Goal: Check status: Check status

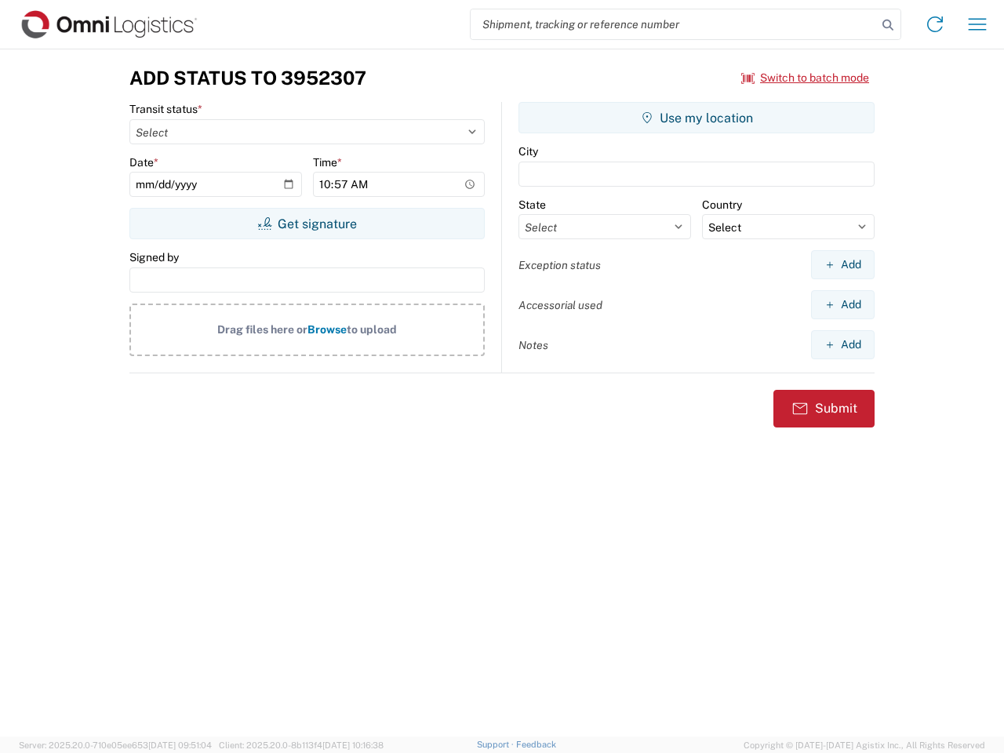
click at [673, 24] on input "search" at bounding box center [673, 24] width 406 height 30
click at [887, 25] on icon at bounding box center [888, 25] width 22 height 22
click at [935, 24] on icon at bounding box center [934, 24] width 25 height 25
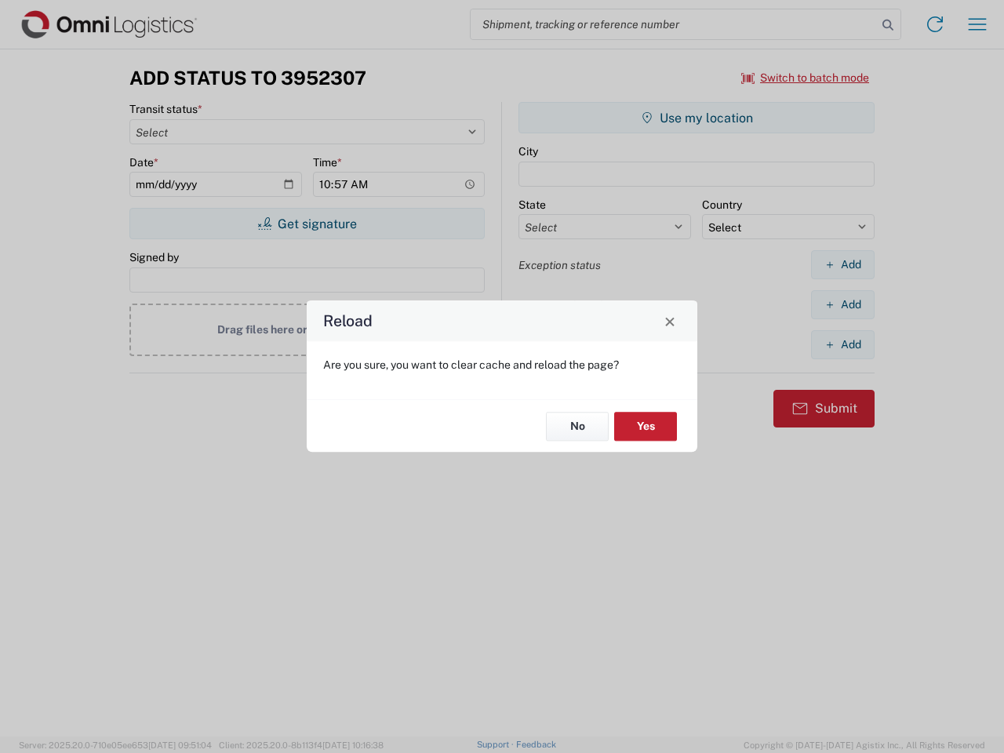
click at [977, 24] on div "Reload Are you sure, you want to clear cache and reload the page? No Yes" at bounding box center [502, 376] width 1004 height 753
click at [805, 78] on div "Reload Are you sure, you want to clear cache and reload the page? No Yes" at bounding box center [502, 376] width 1004 height 753
click at [307, 223] on div "Reload Are you sure, you want to clear cache and reload the page? No Yes" at bounding box center [502, 376] width 1004 height 753
click at [696, 118] on div "Reload Are you sure, you want to clear cache and reload the page? No Yes" at bounding box center [502, 376] width 1004 height 753
click at [842, 264] on div "Reload Are you sure, you want to clear cache and reload the page? No Yes" at bounding box center [502, 376] width 1004 height 753
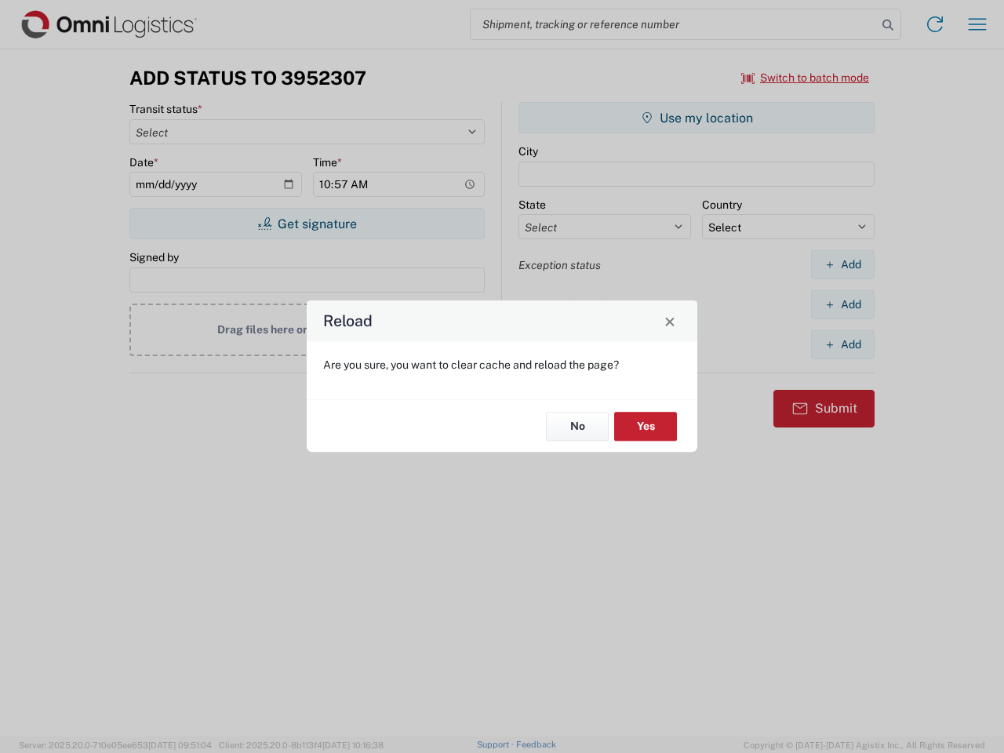
click at [842, 304] on div "Reload Are you sure, you want to clear cache and reload the page? No Yes" at bounding box center [502, 376] width 1004 height 753
click at [842, 344] on div "Reload Are you sure, you want to clear cache and reload the page? No Yes" at bounding box center [502, 376] width 1004 height 753
